Goal: Navigation & Orientation: Find specific page/section

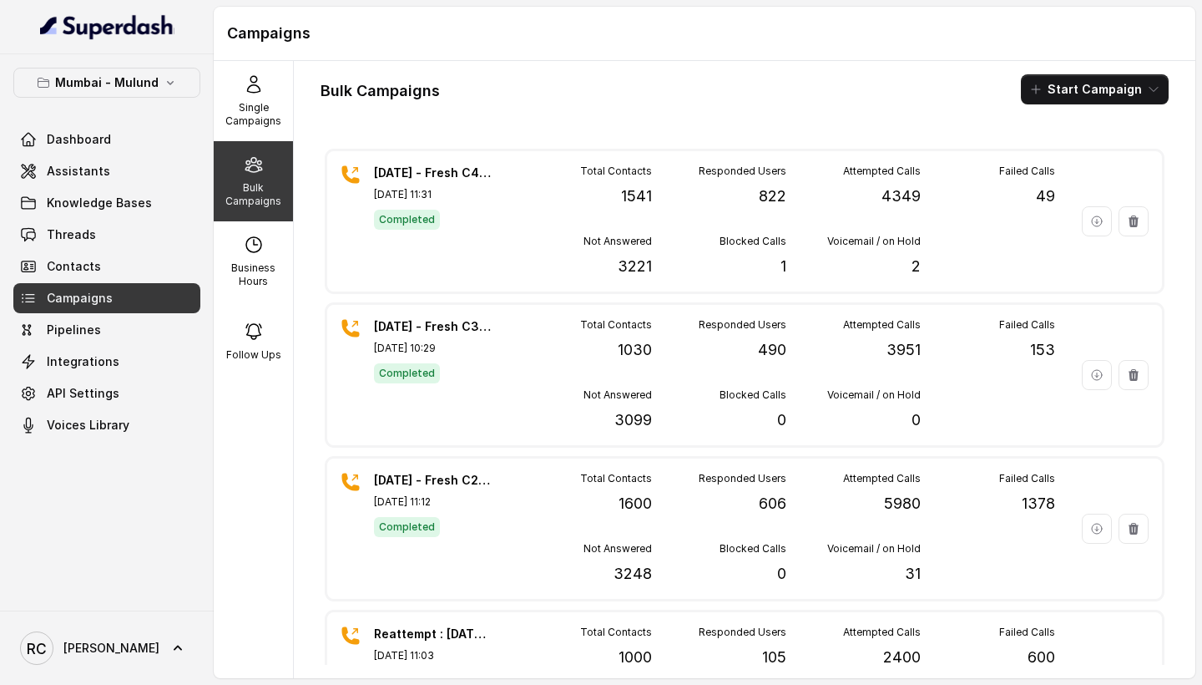
scroll to position [79, 0]
click at [99, 136] on span "Dashboard" at bounding box center [79, 139] width 64 height 17
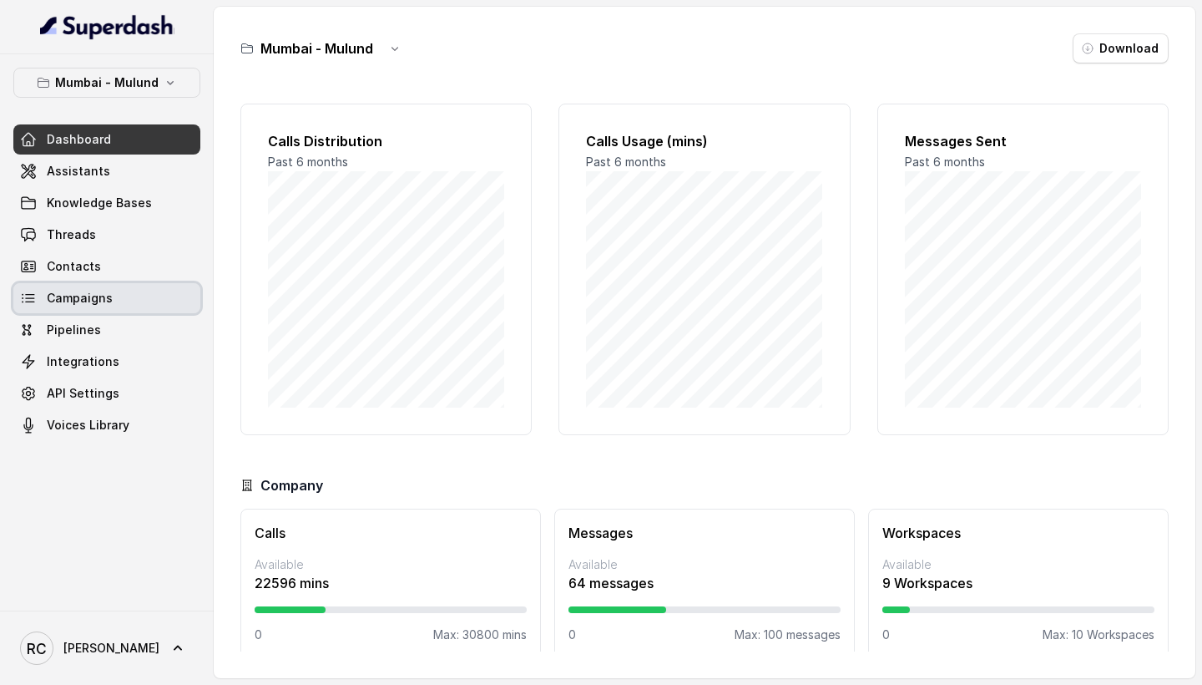
click at [139, 293] on link "Campaigns" at bounding box center [106, 298] width 187 height 30
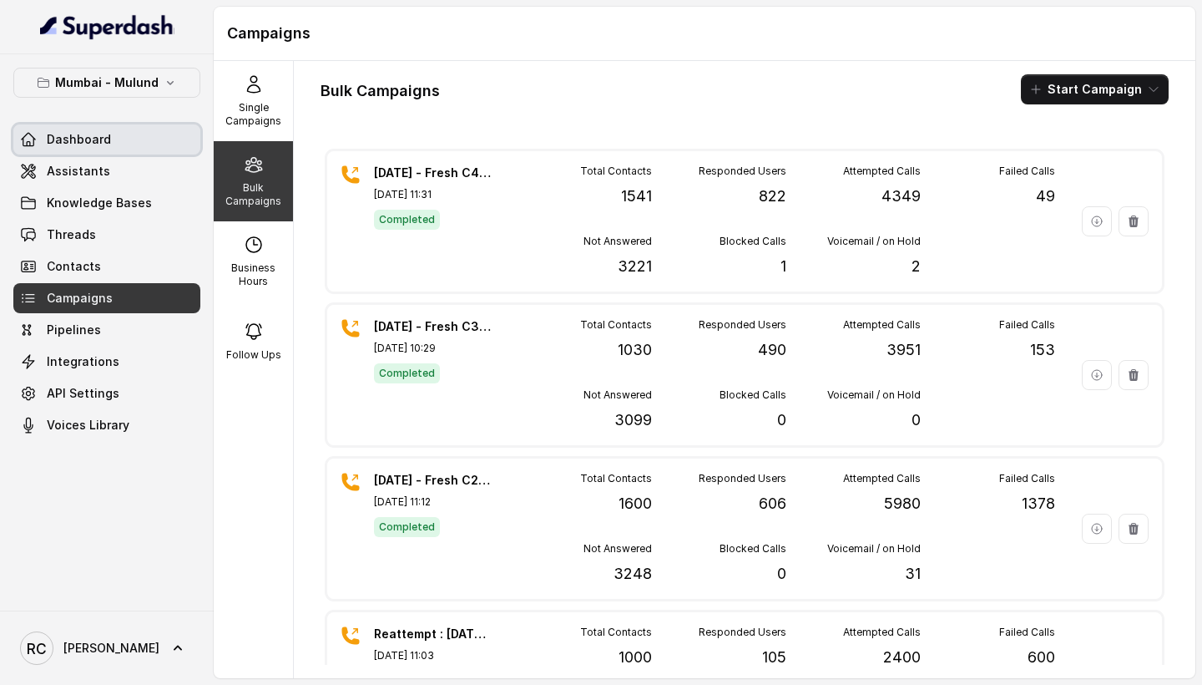
click at [133, 142] on link "Dashboard" at bounding box center [106, 139] width 187 height 30
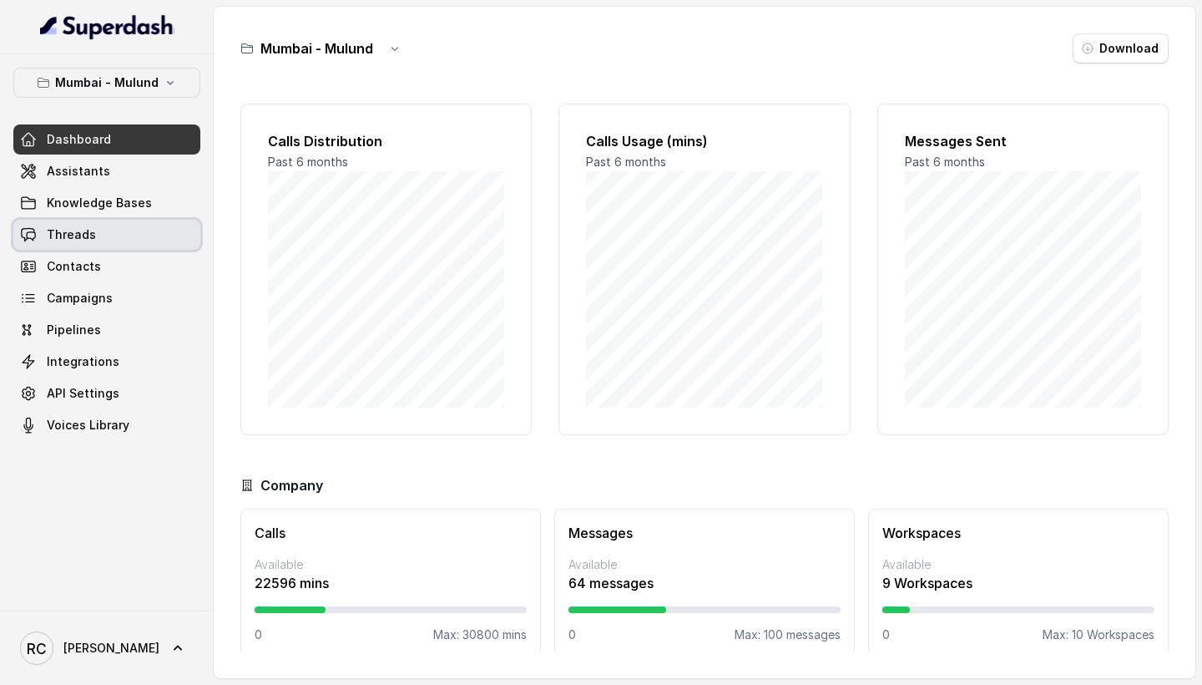
click at [125, 229] on link "Threads" at bounding box center [106, 235] width 187 height 30
